Goal: Transaction & Acquisition: Purchase product/service

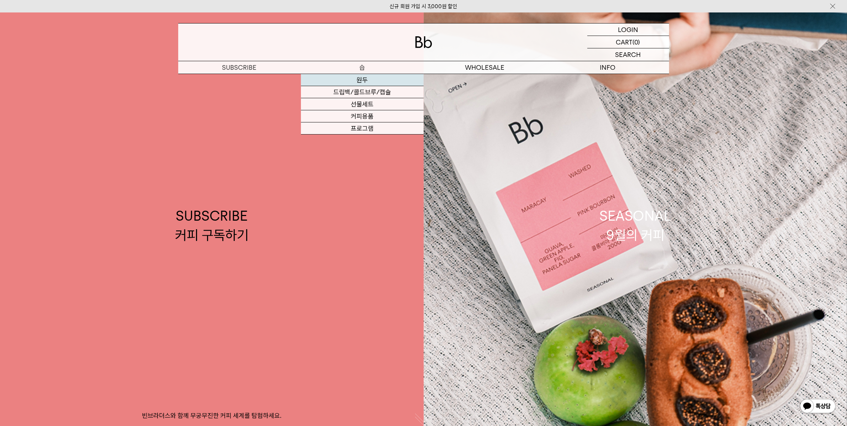
click at [361, 77] on link "원두" at bounding box center [362, 80] width 123 height 12
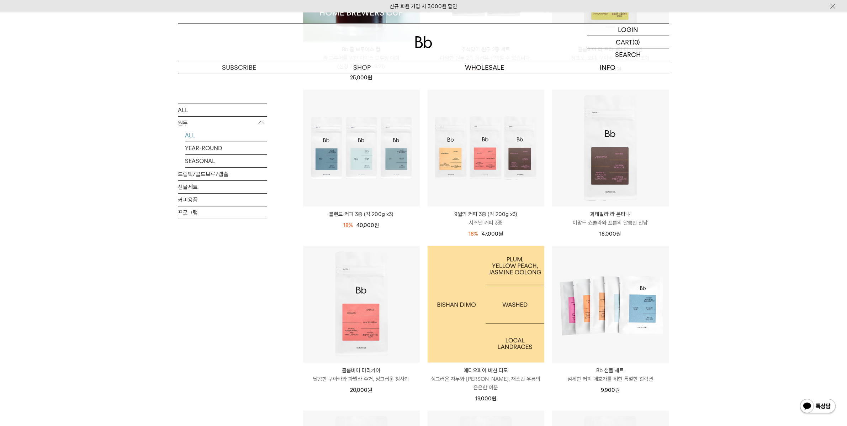
scroll to position [256, 0]
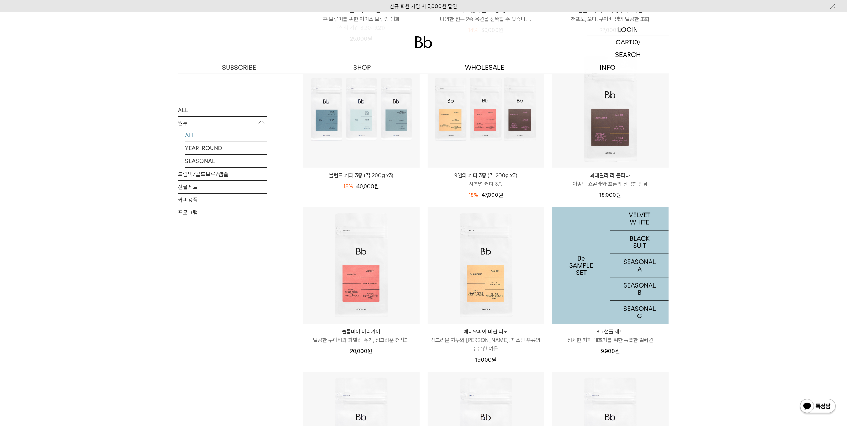
click at [615, 288] on img at bounding box center [610, 265] width 117 height 117
